Goal: Information Seeking & Learning: Learn about a topic

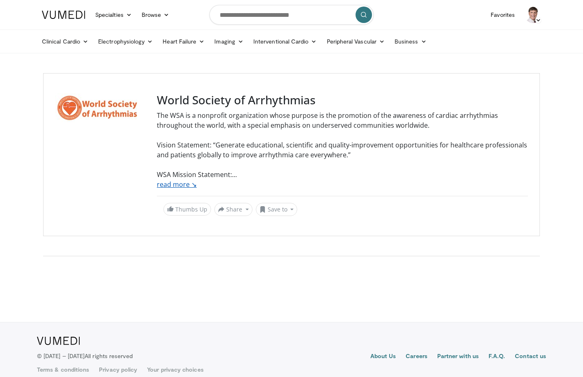
click at [177, 183] on link "read more ↘" at bounding box center [177, 184] width 40 height 9
